Goal: Consume media (video, audio)

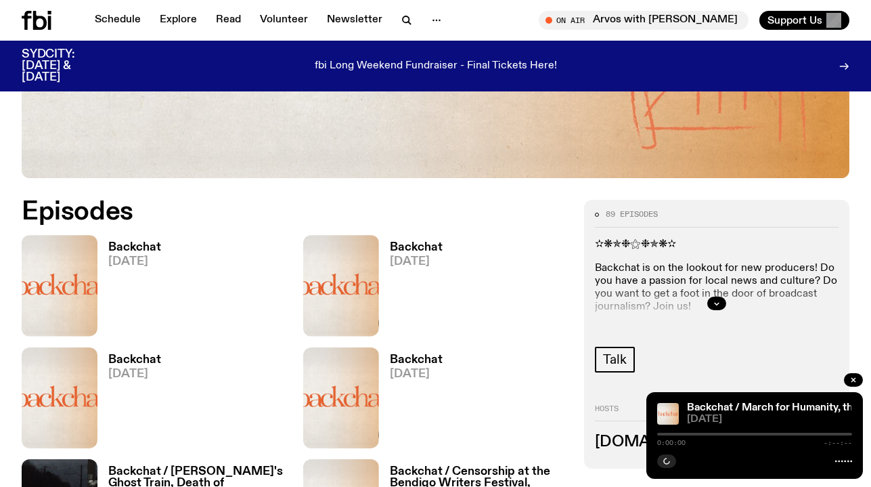
scroll to position [501, 0]
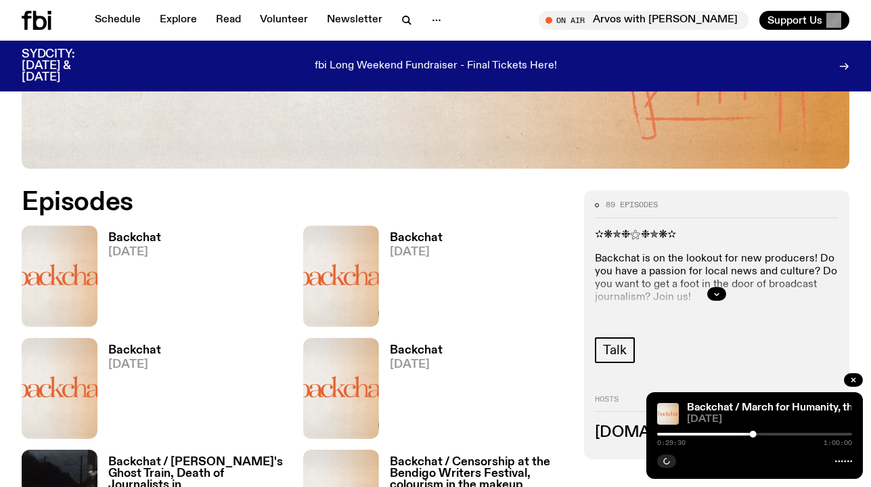
click at [129, 236] on h3 "Backchat" at bounding box center [134, 238] width 53 height 12
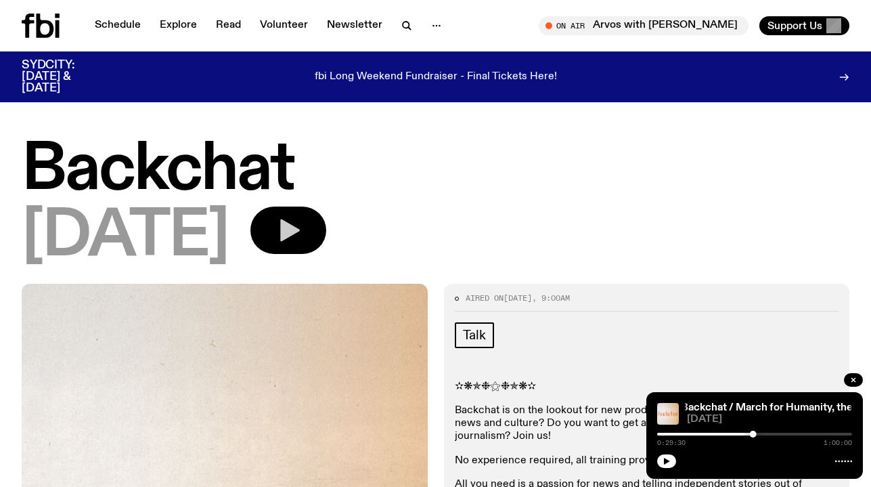
click at [302, 235] on icon "button" at bounding box center [288, 230] width 27 height 27
click at [845, 375] on button "button" at bounding box center [853, 380] width 19 height 14
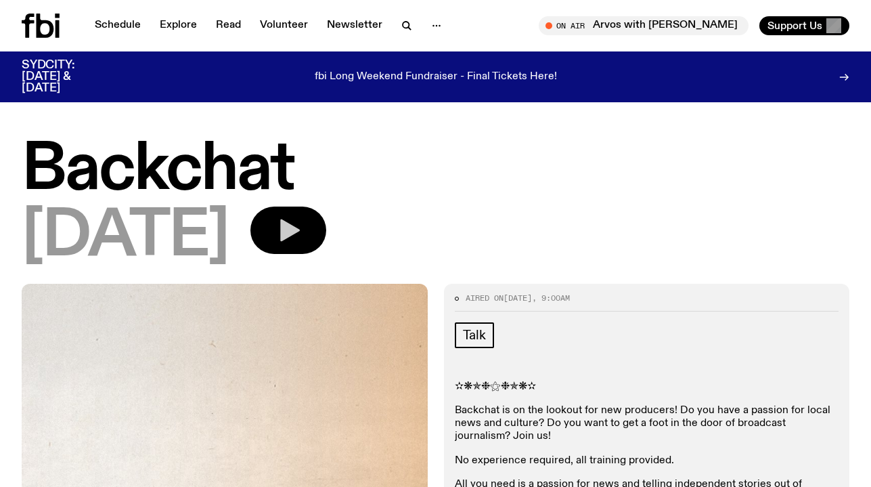
click at [300, 226] on icon "button" at bounding box center [290, 230] width 20 height 22
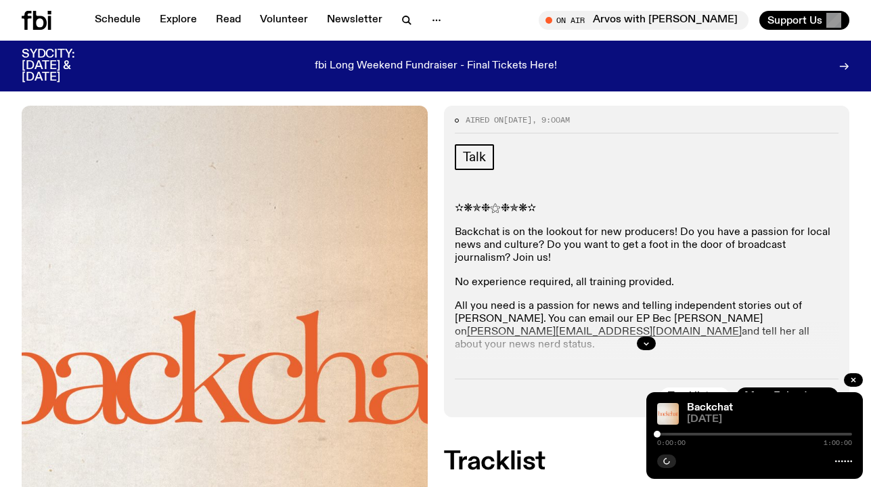
scroll to position [190, 0]
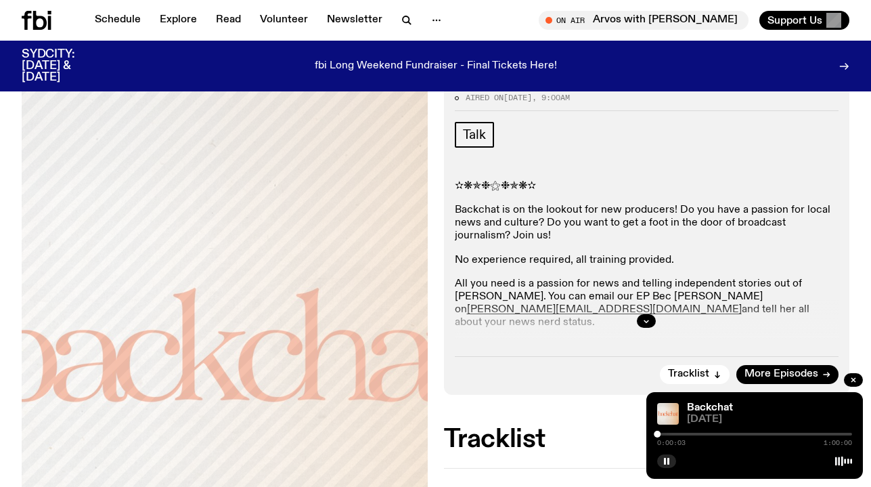
click at [671, 433] on div at bounding box center [754, 433] width 195 height 3
click at [665, 460] on rect "button" at bounding box center [665, 461] width 2 height 7
